Goal: Task Accomplishment & Management: Complete application form

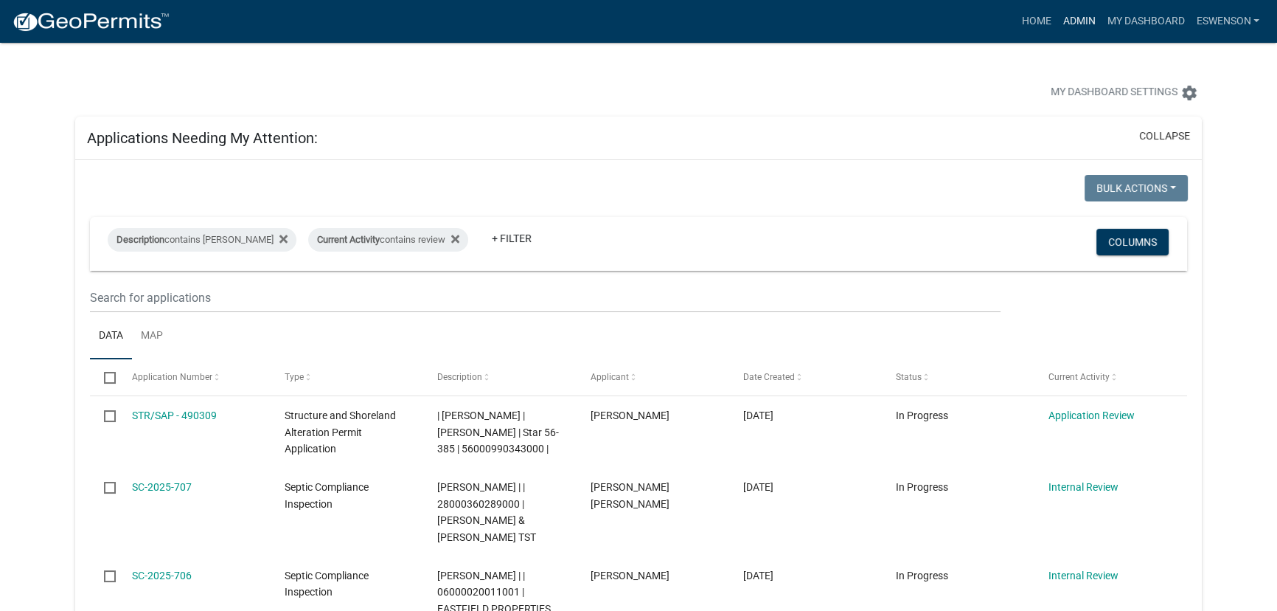
click at [1075, 20] on link "Admin" at bounding box center [1079, 21] width 44 height 28
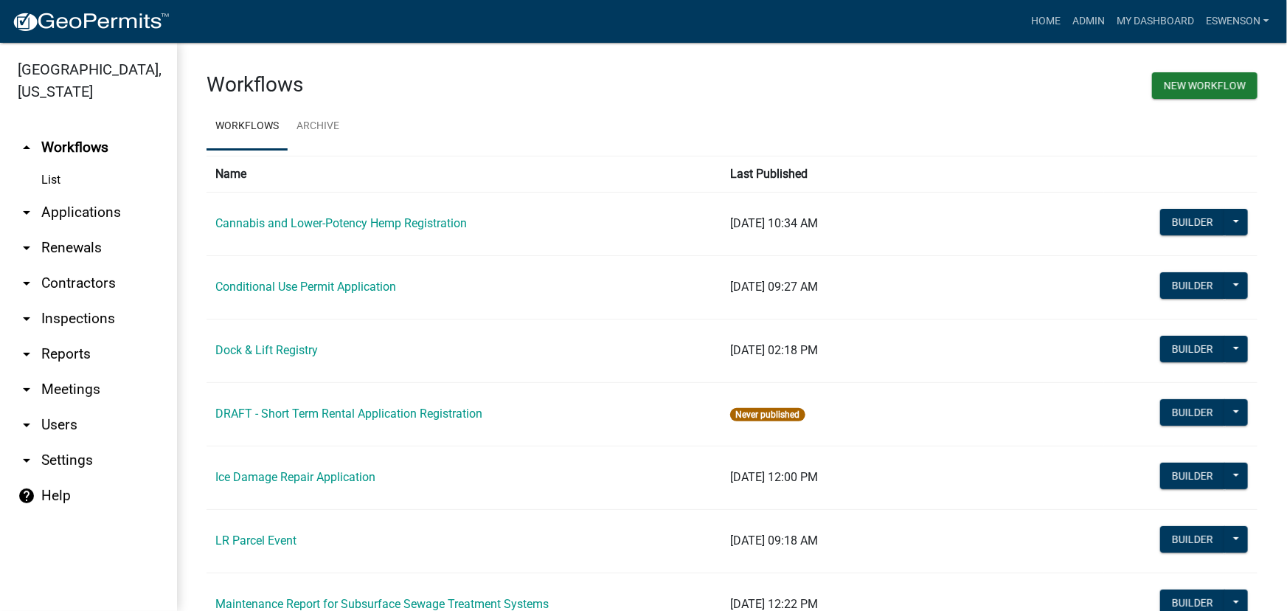
click at [72, 202] on link "arrow_drop_down Applications" at bounding box center [88, 212] width 177 height 35
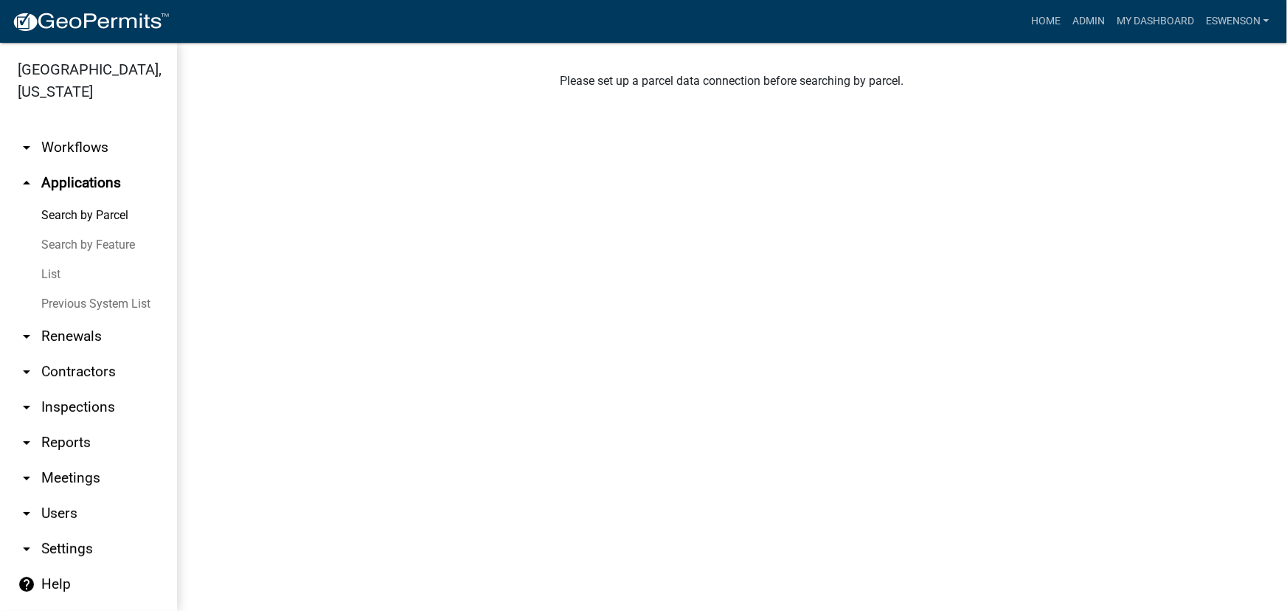
drag, startPoint x: 84, startPoint y: 152, endPoint x: 264, endPoint y: 231, distance: 196.5
click at [84, 152] on link "arrow_drop_down Workflows" at bounding box center [88, 147] width 177 height 35
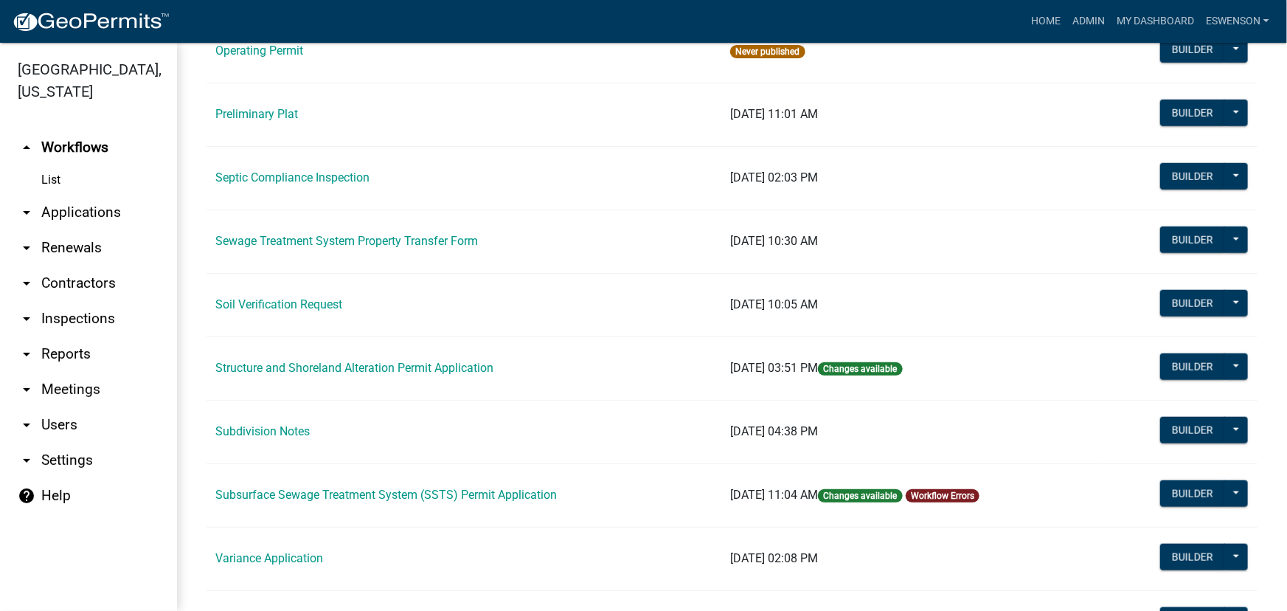
scroll to position [737, 0]
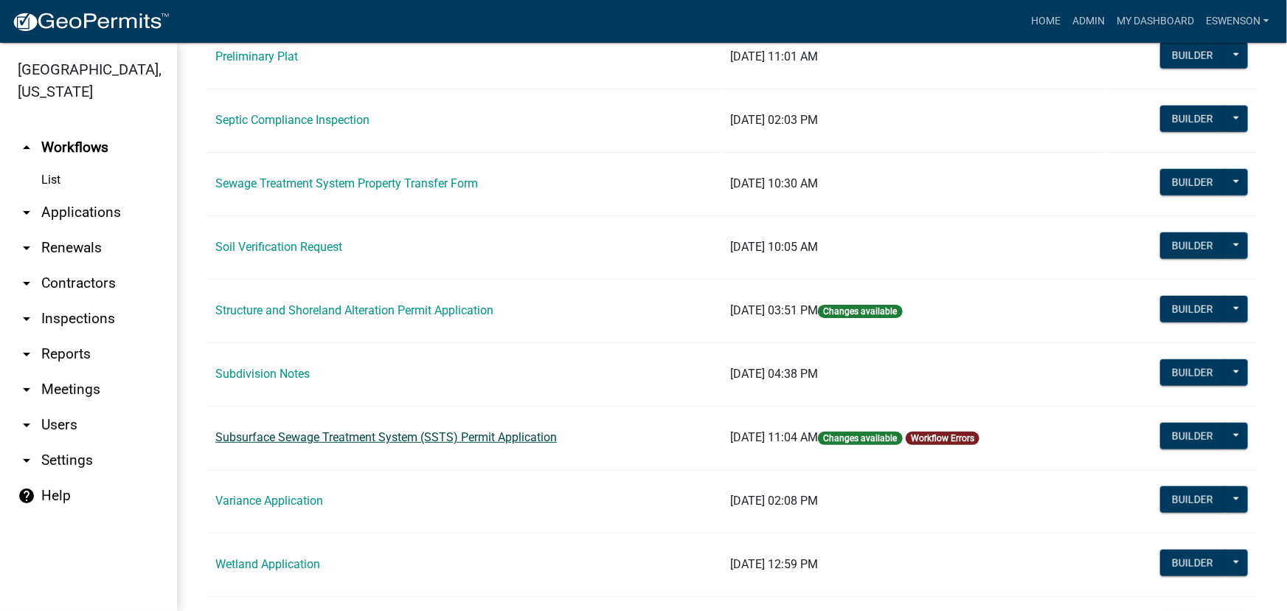
click at [435, 435] on link "Subsurface Sewage Treatment System (SSTS) Permit Application" at bounding box center [385, 437] width 341 height 14
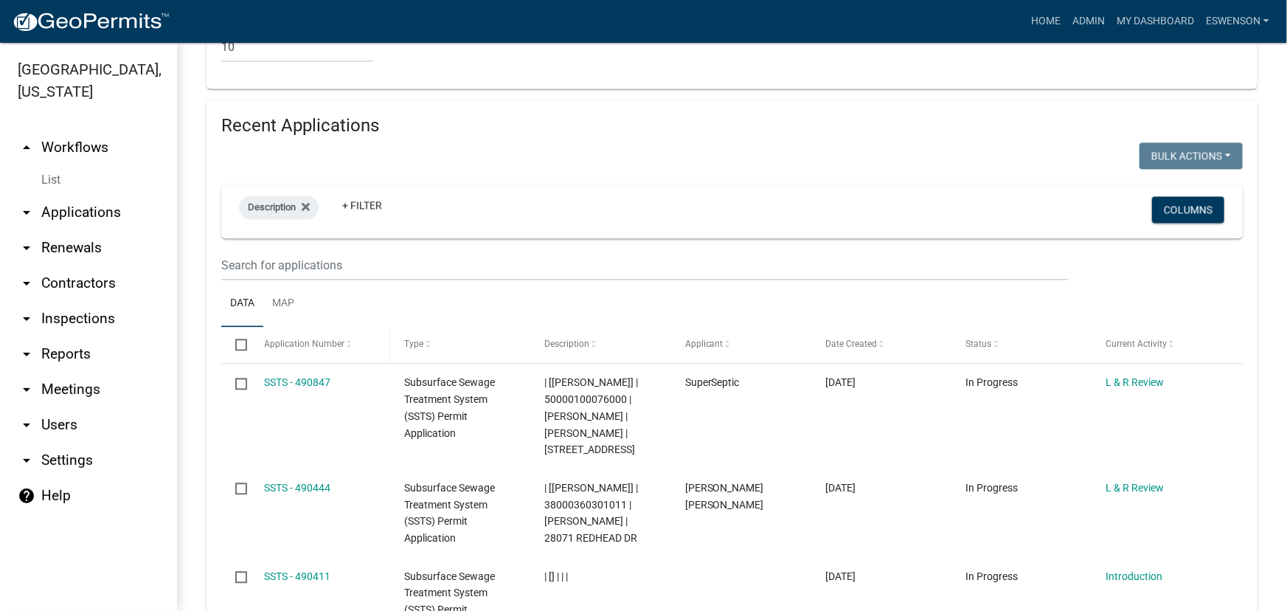
scroll to position [1608, 0]
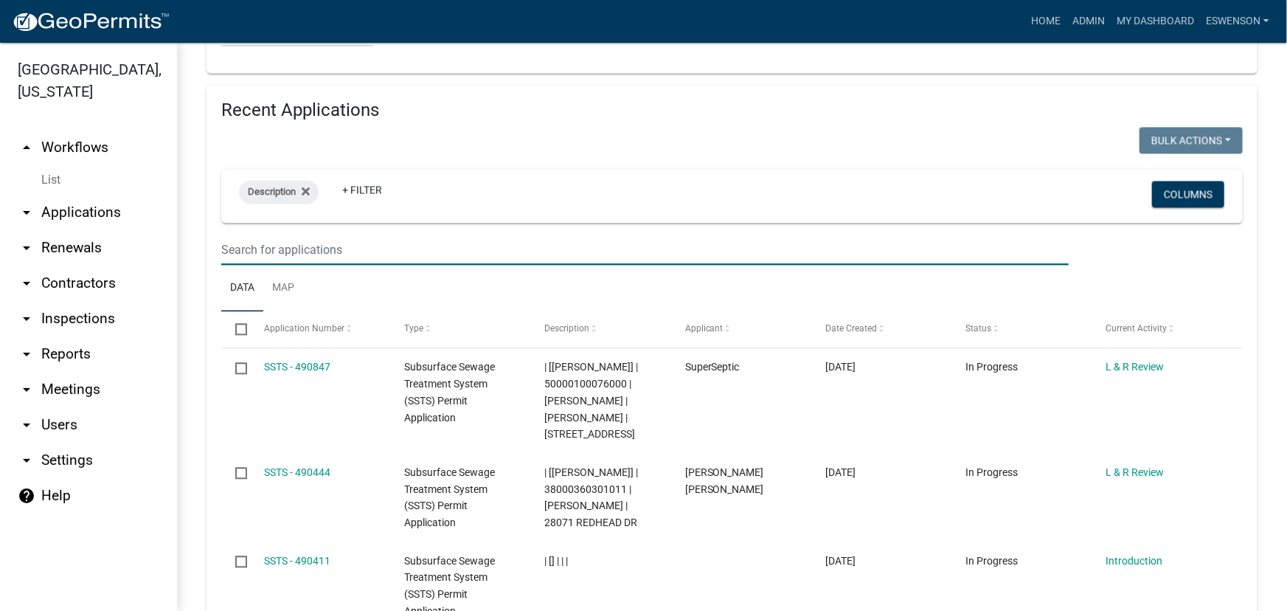
click at [333, 254] on input "text" at bounding box center [644, 249] width 847 height 30
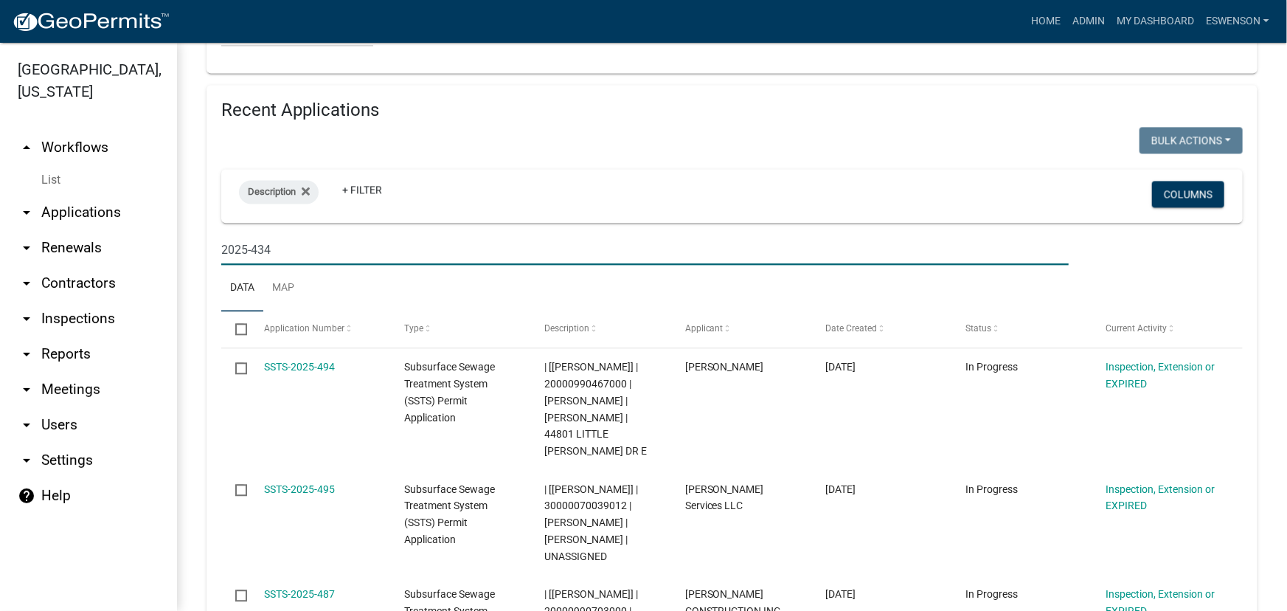
type input "2025-434"
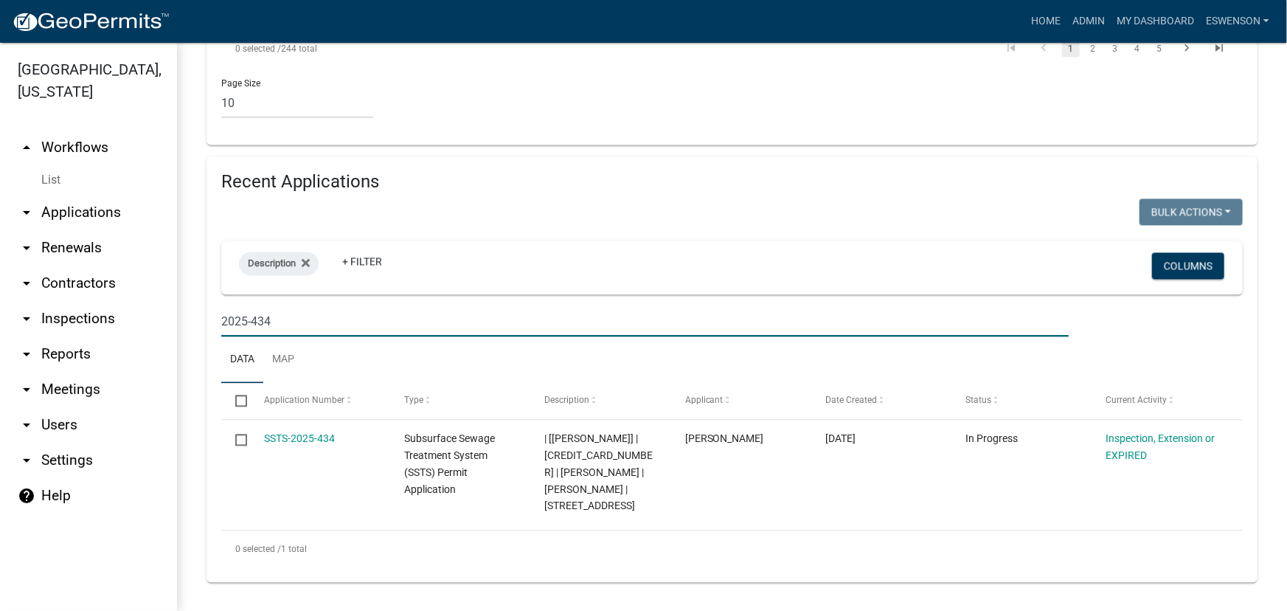
scroll to position [1535, 0]
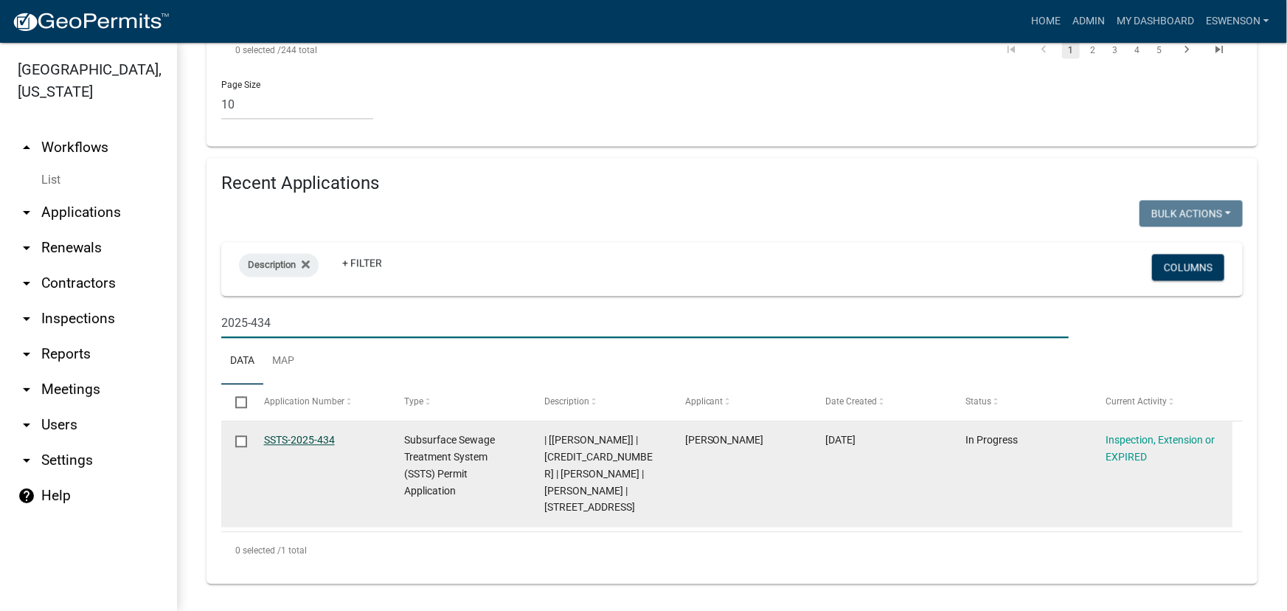
click at [292, 435] on link "SSTS-2025-434" at bounding box center [299, 440] width 71 height 12
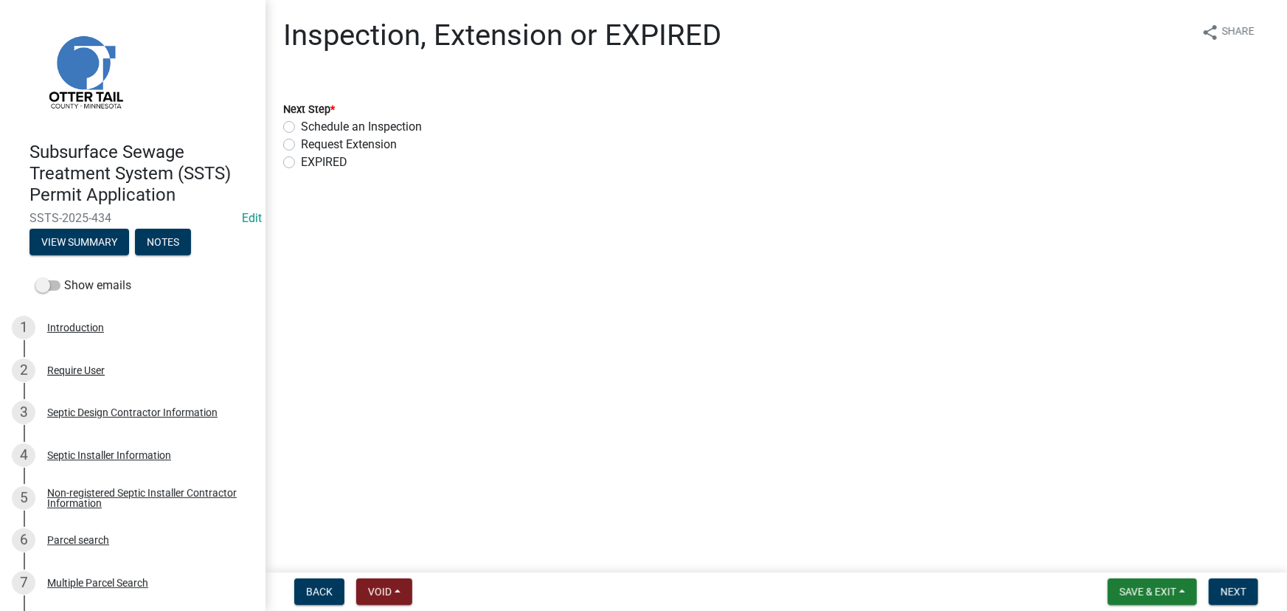
click at [328, 119] on label "Schedule an Inspection" at bounding box center [361, 127] width 121 height 18
click at [310, 119] on input "Schedule an Inspection" at bounding box center [306, 123] width 10 height 10
radio input "true"
click at [335, 122] on label "Schedule an Inspection" at bounding box center [361, 127] width 121 height 18
click at [310, 122] on input "Schedule an Inspection" at bounding box center [306, 123] width 10 height 10
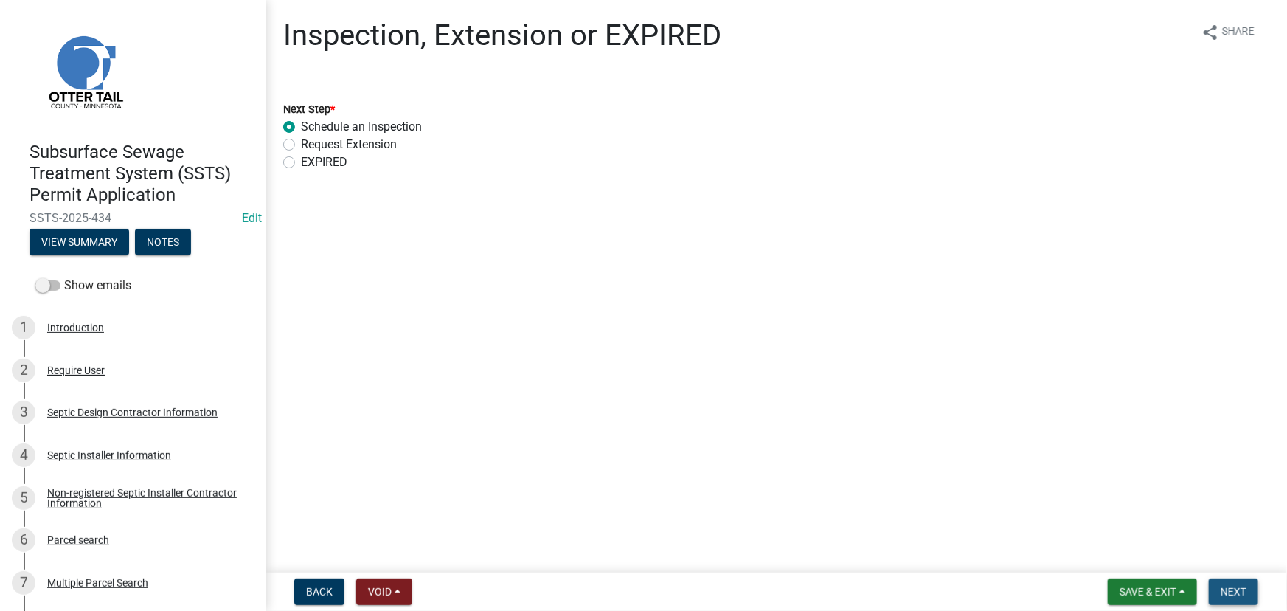
click at [1245, 588] on span "Next" at bounding box center [1233, 591] width 26 height 12
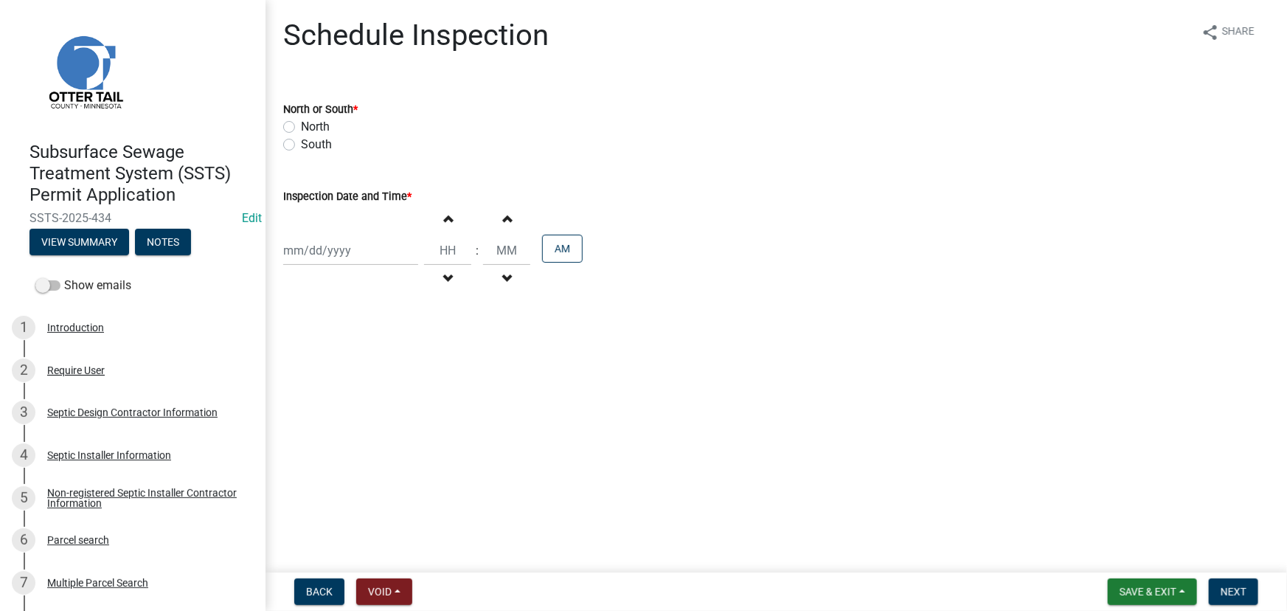
click at [317, 142] on label "South" at bounding box center [316, 145] width 31 height 18
click at [310, 142] on input "South" at bounding box center [306, 141] width 10 height 10
radio input "true"
click at [313, 240] on div at bounding box center [350, 250] width 135 height 30
select select "10"
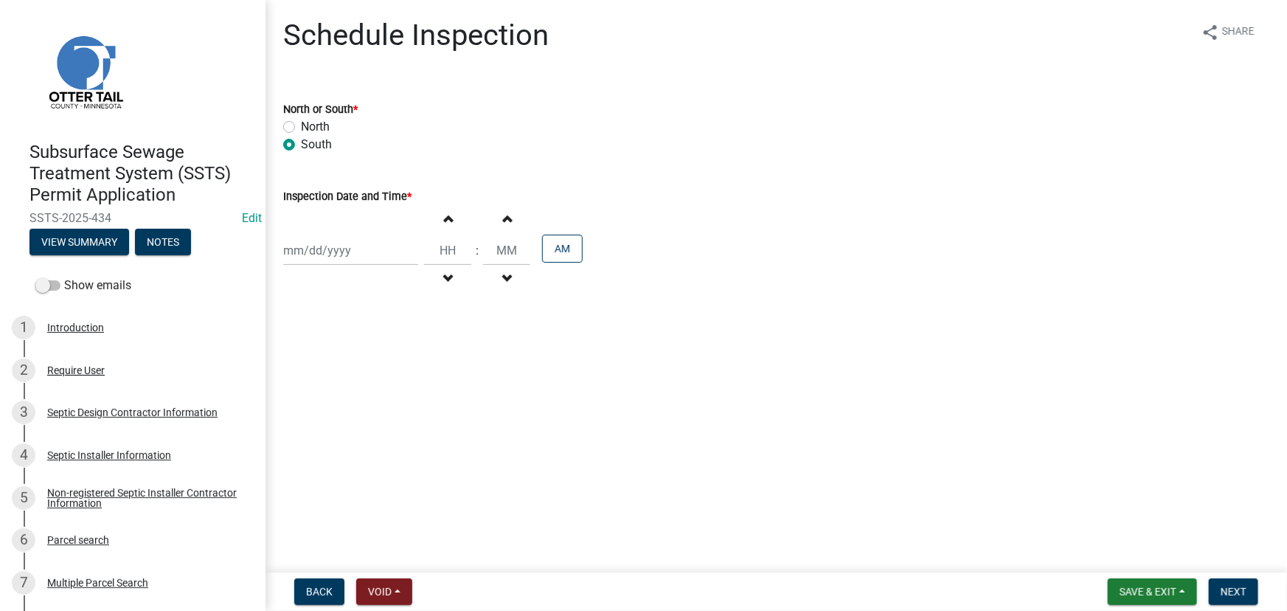
select select "2025"
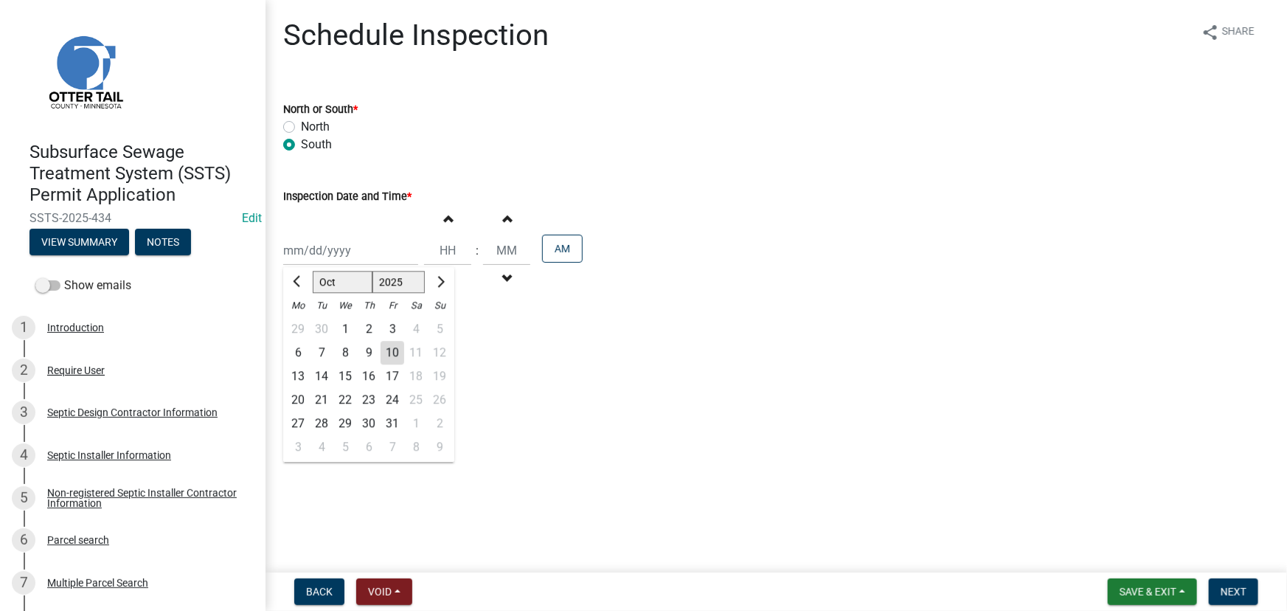
click at [302, 376] on div "13" at bounding box center [298, 376] width 24 height 24
type input "[DATE]"
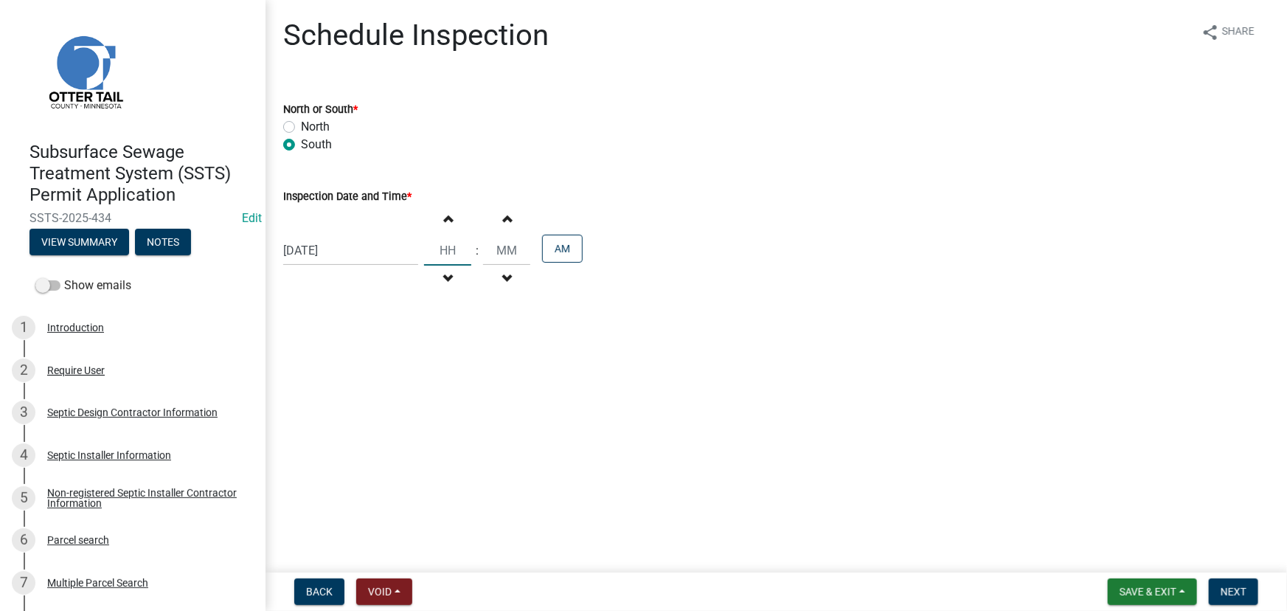
click at [456, 235] on input "Hours" at bounding box center [447, 250] width 47 height 30
type input "12"
click at [505, 236] on input "Minutes" at bounding box center [506, 250] width 47 height 30
type input "00"
drag, startPoint x: 561, startPoint y: 252, endPoint x: 935, endPoint y: 376, distance: 393.8
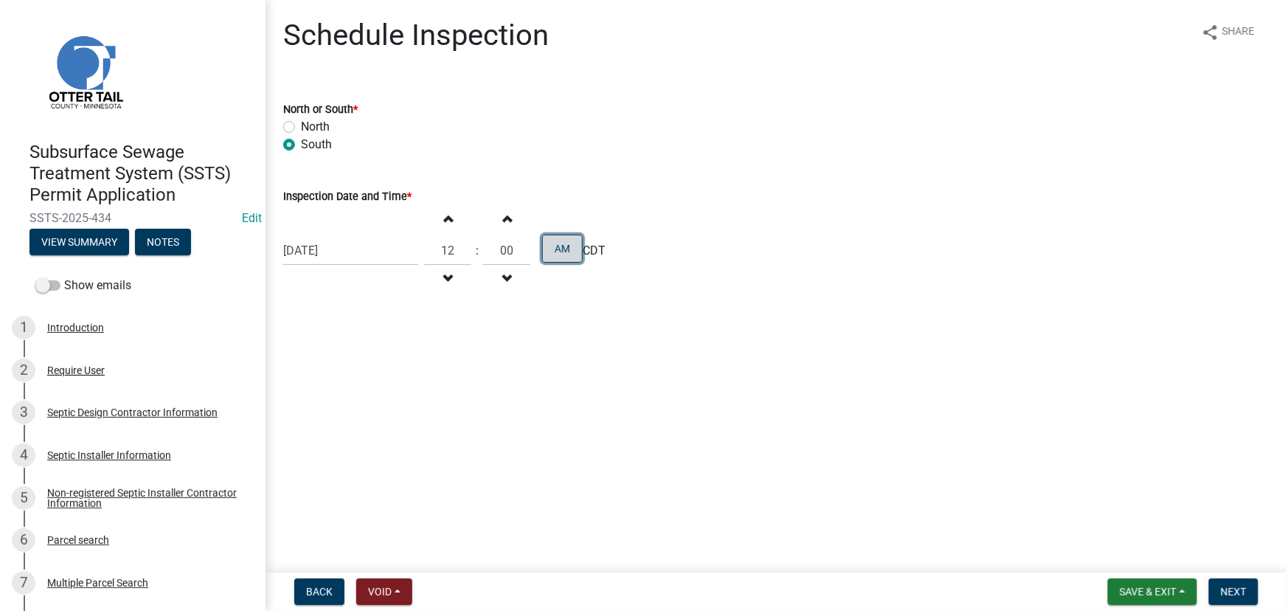
click at [565, 254] on button "AM" at bounding box center [562, 248] width 41 height 28
click at [1228, 592] on span "Next" at bounding box center [1233, 591] width 26 height 12
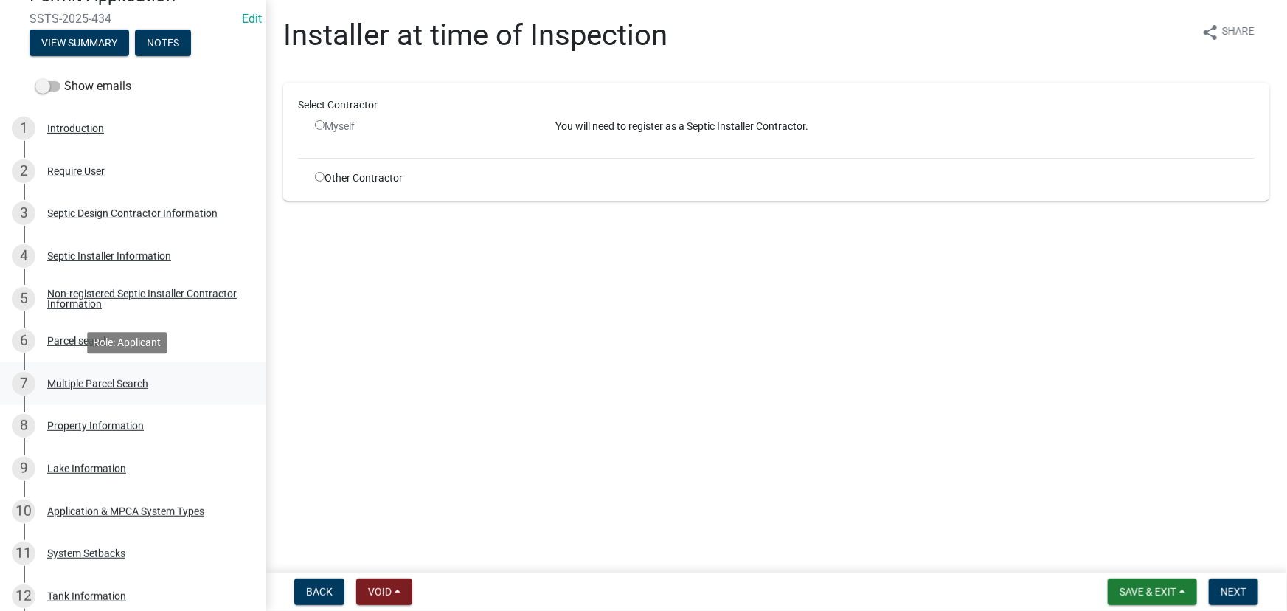
scroll to position [201, 0]
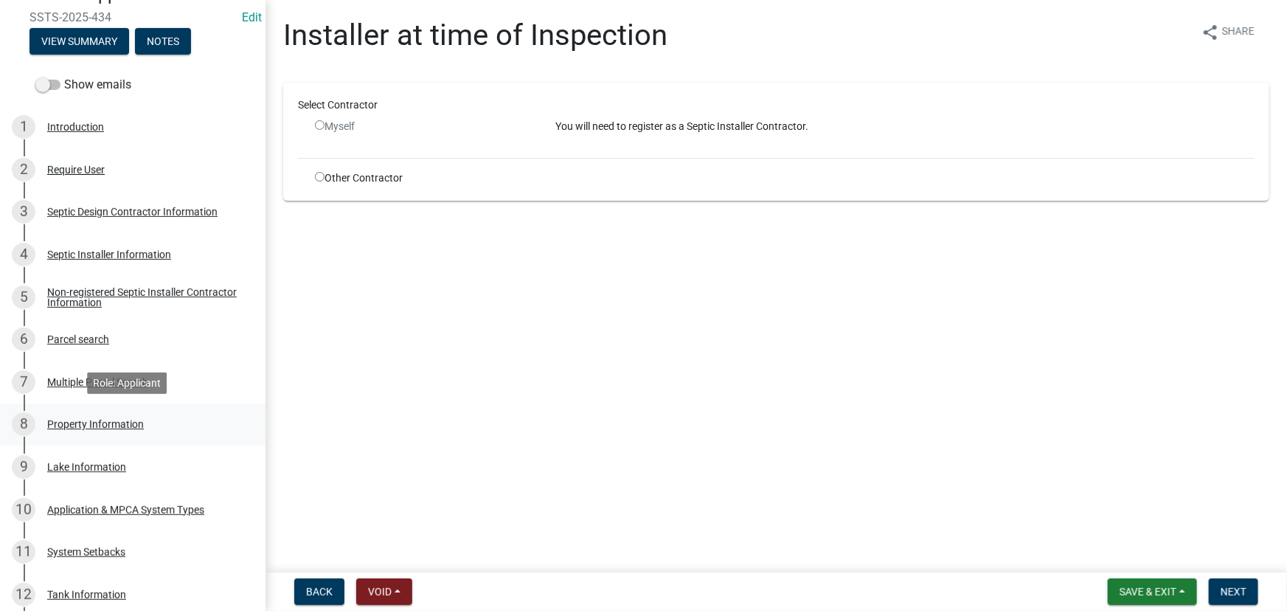
click at [95, 428] on div "Property Information" at bounding box center [95, 424] width 97 height 10
